Goal: Task Accomplishment & Management: Manage account settings

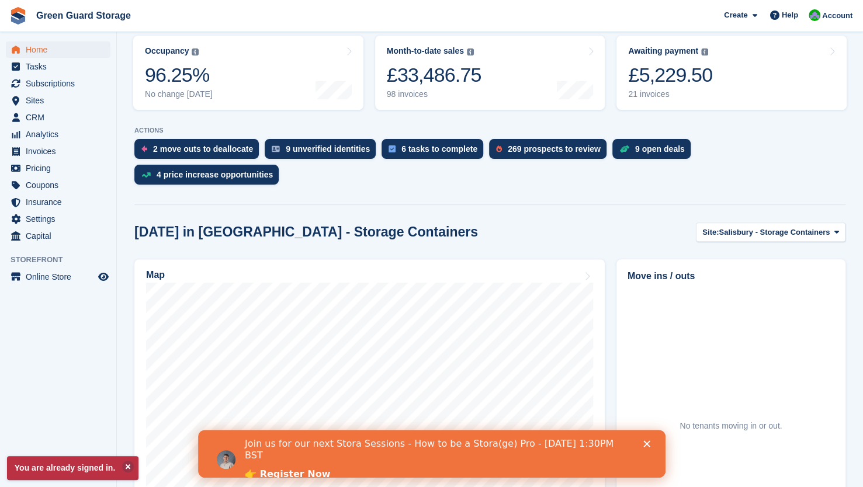
scroll to position [151, 0]
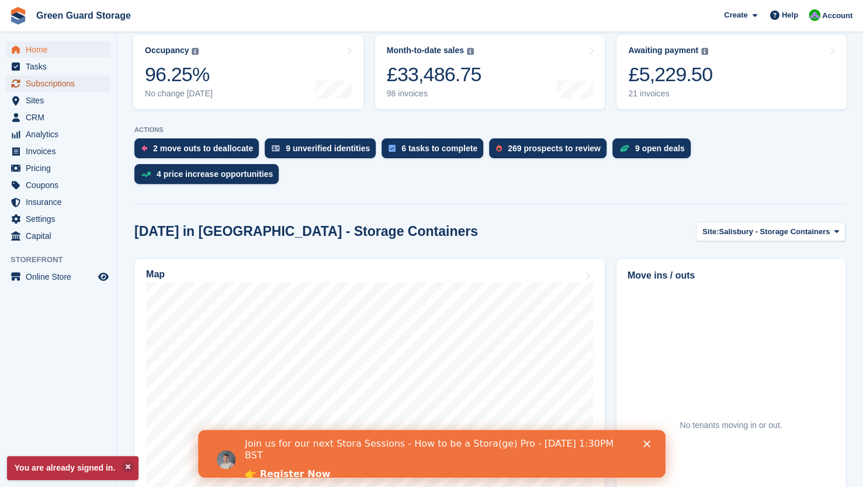
click at [55, 85] on span "Subscriptions" at bounding box center [61, 83] width 70 height 16
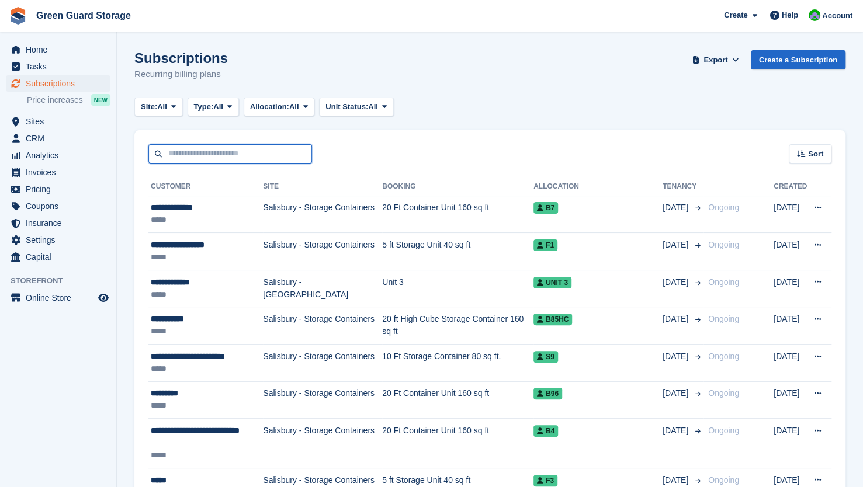
click at [189, 152] on input "text" at bounding box center [230, 153] width 164 height 19
click at [194, 153] on input "text" at bounding box center [230, 153] width 164 height 19
type input "*******"
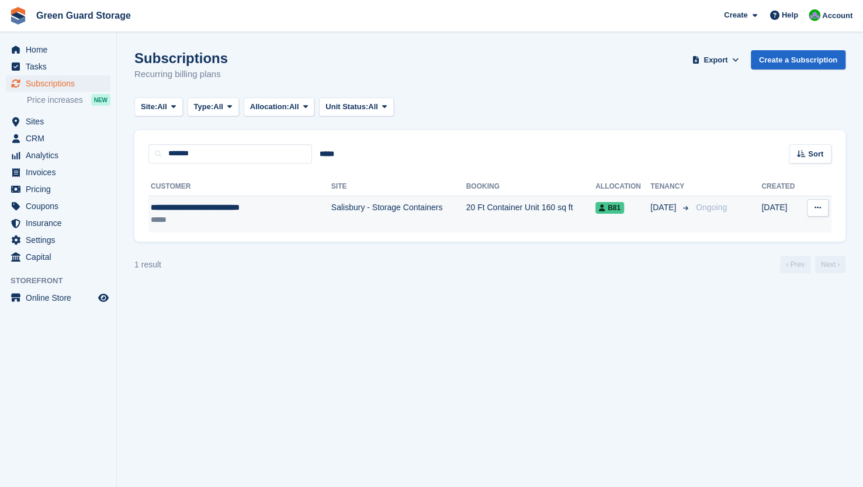
click at [346, 206] on td "Salisbury - Storage Containers" at bounding box center [398, 214] width 135 height 37
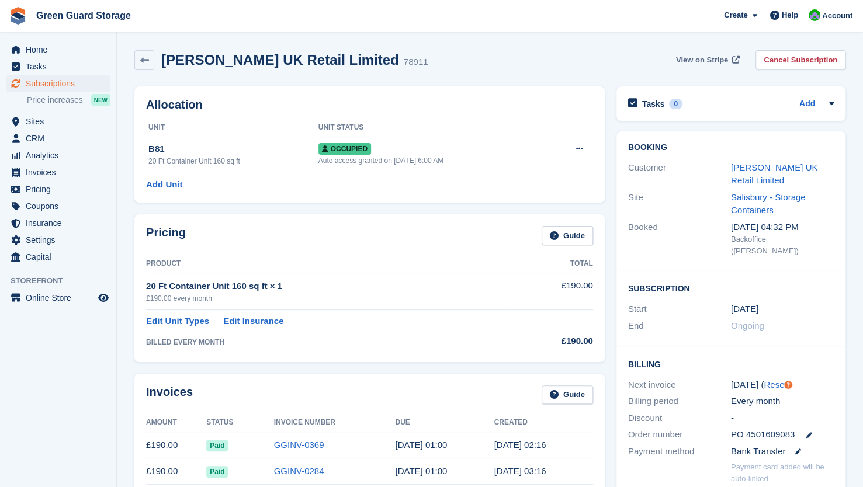
click at [700, 60] on span "View on Stripe" at bounding box center [702, 60] width 52 height 12
